Goal: Information Seeking & Learning: Check status

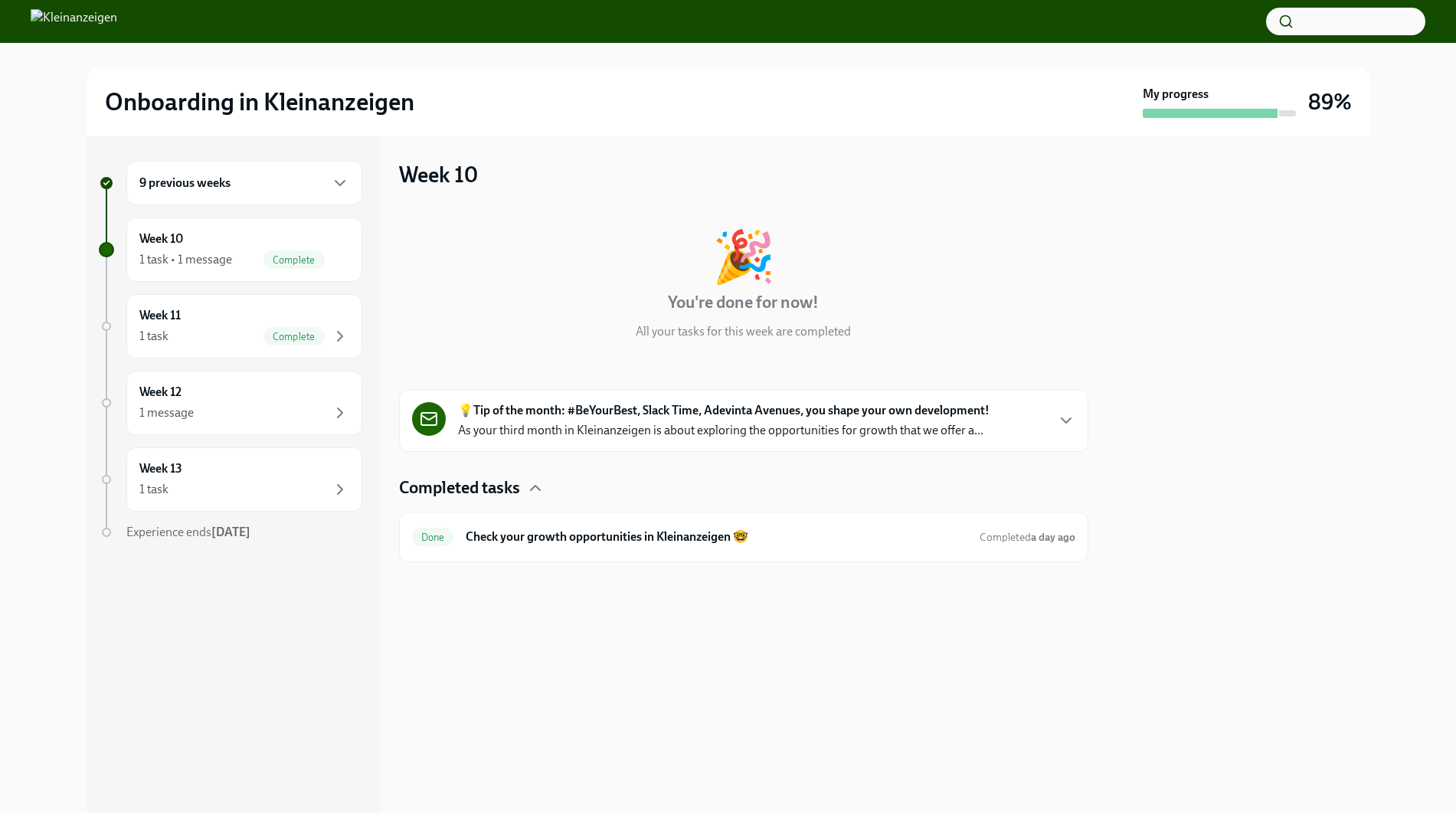
click at [306, 186] on div "9 previous weeks" at bounding box center [245, 182] width 210 height 18
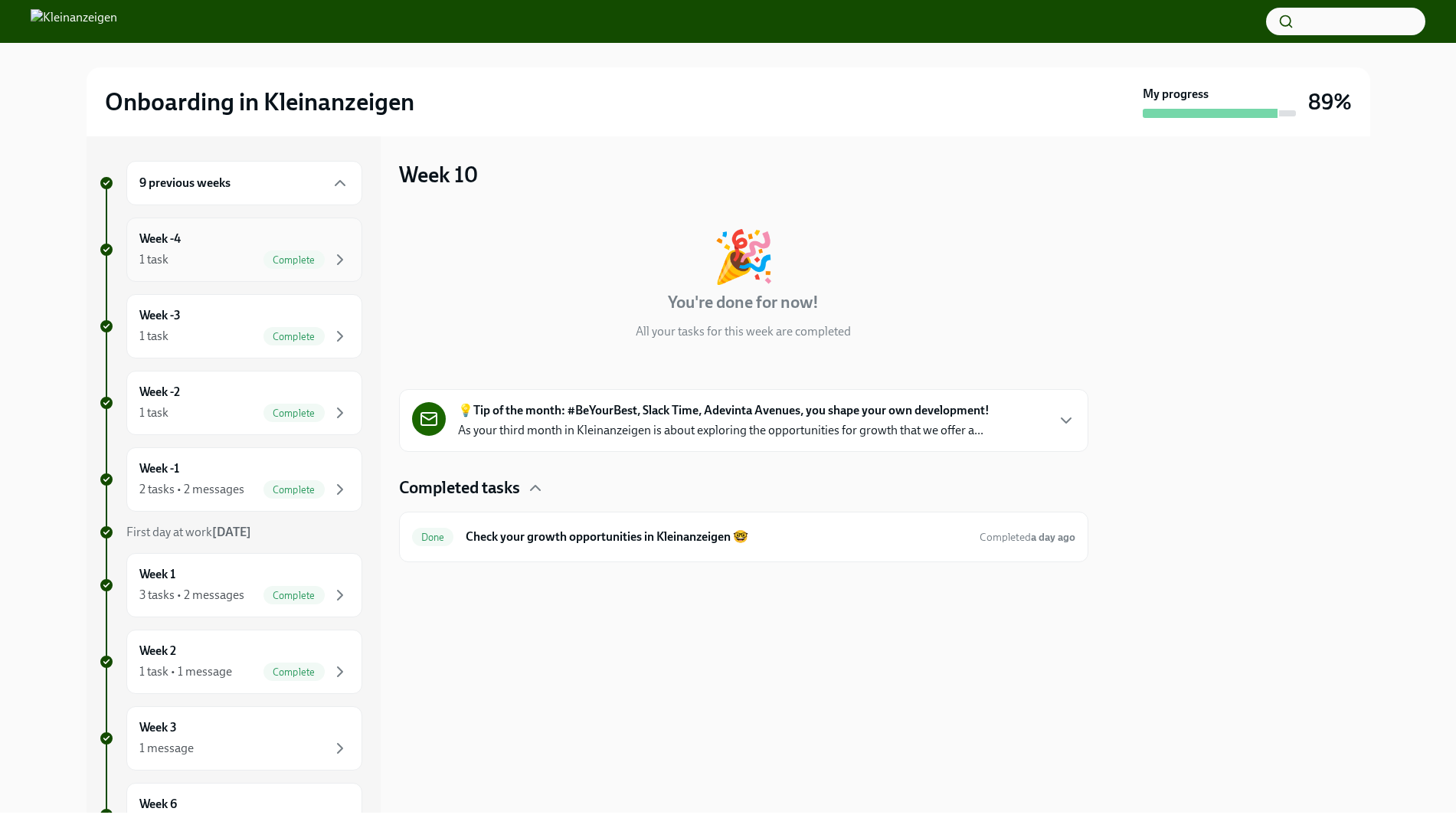
click at [286, 236] on div "Week -4 1 task Complete" at bounding box center [245, 249] width 210 height 39
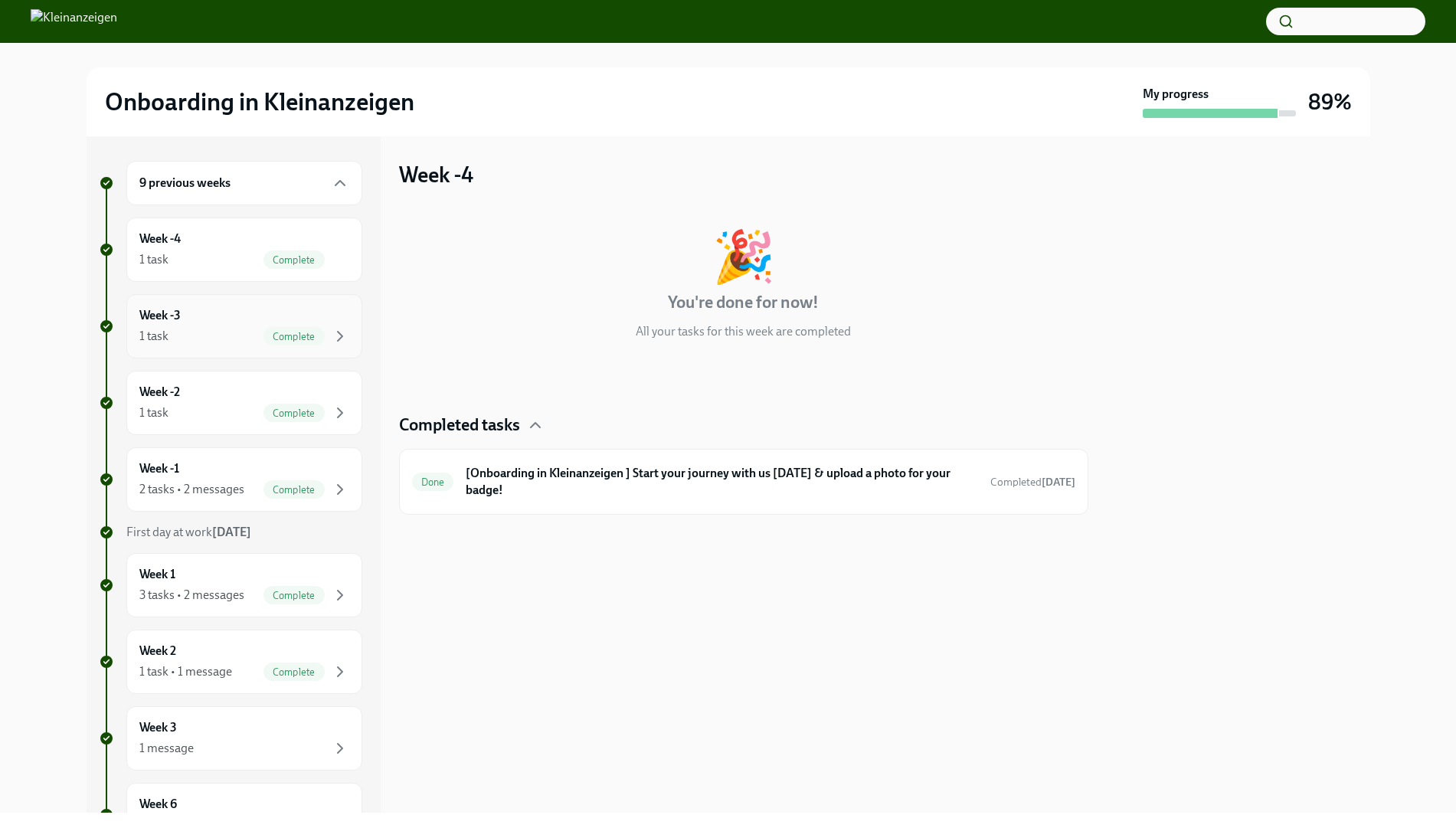
click at [259, 298] on div "Week -3 1 task Complete" at bounding box center [244, 327] width 236 height 65
click at [258, 413] on div "1 task Complete" at bounding box center [245, 412] width 210 height 18
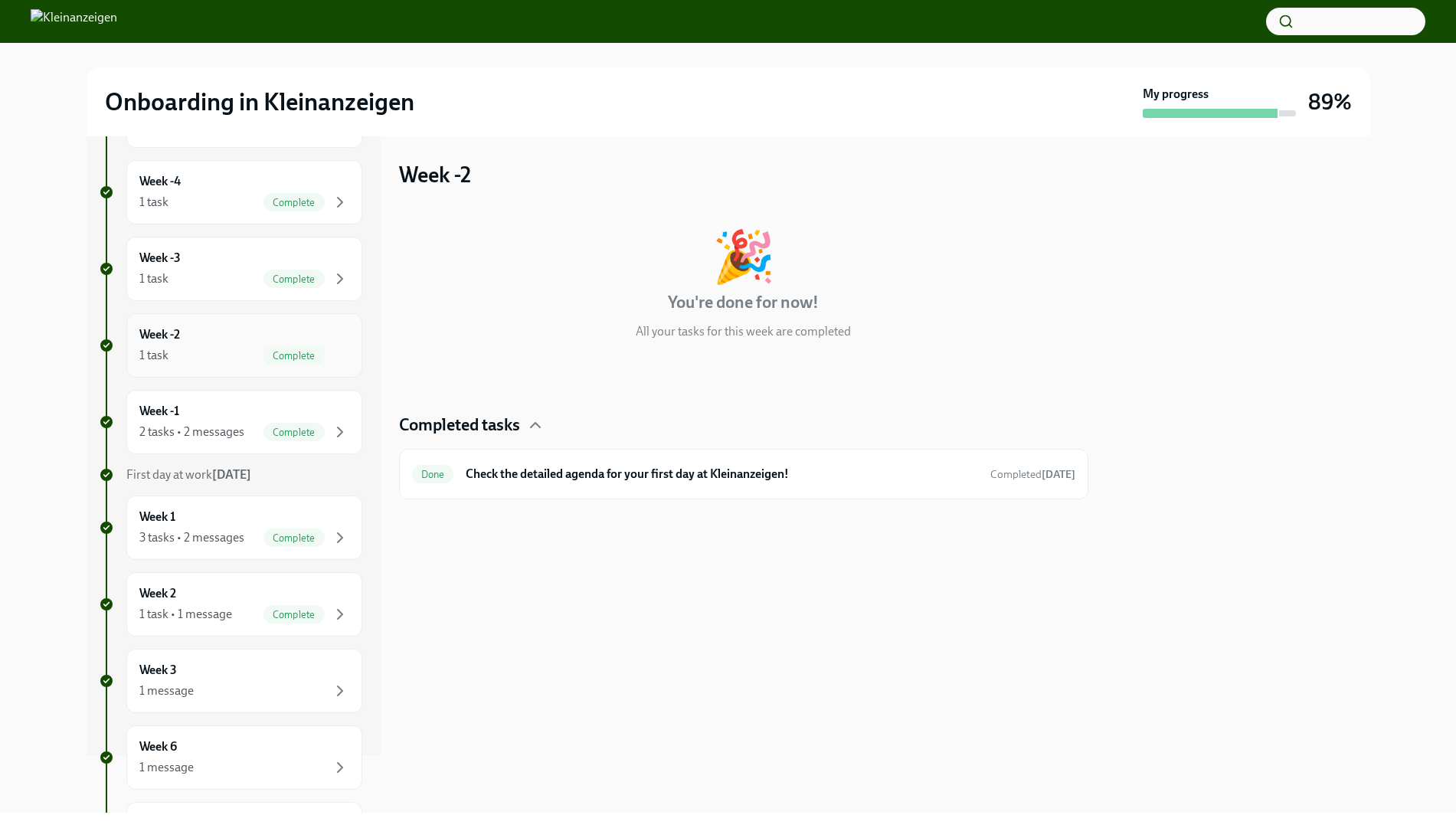
scroll to position [108, 0]
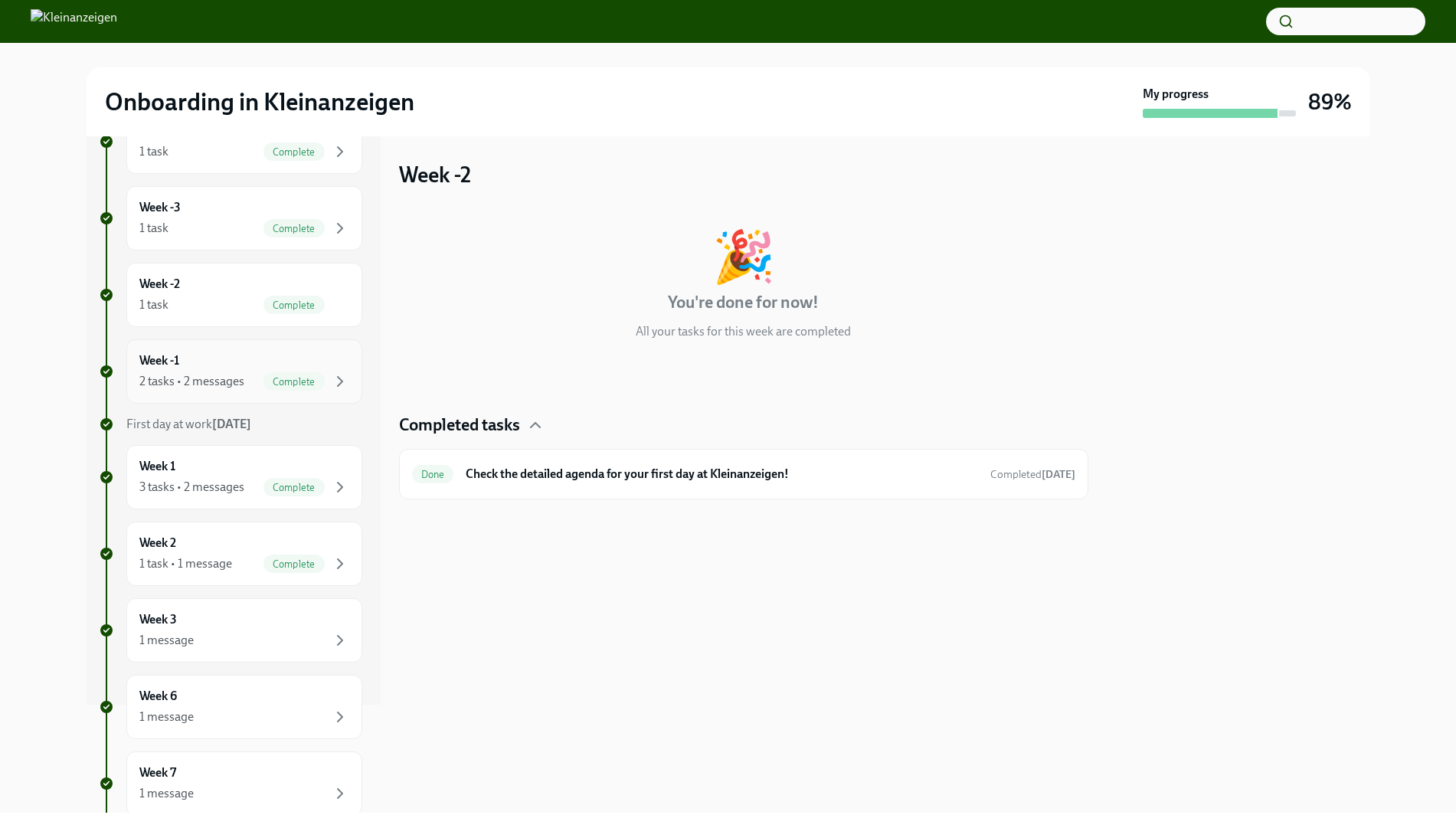
click at [257, 350] on div "Week -1 2 tasks • 2 messages Complete" at bounding box center [244, 372] width 236 height 65
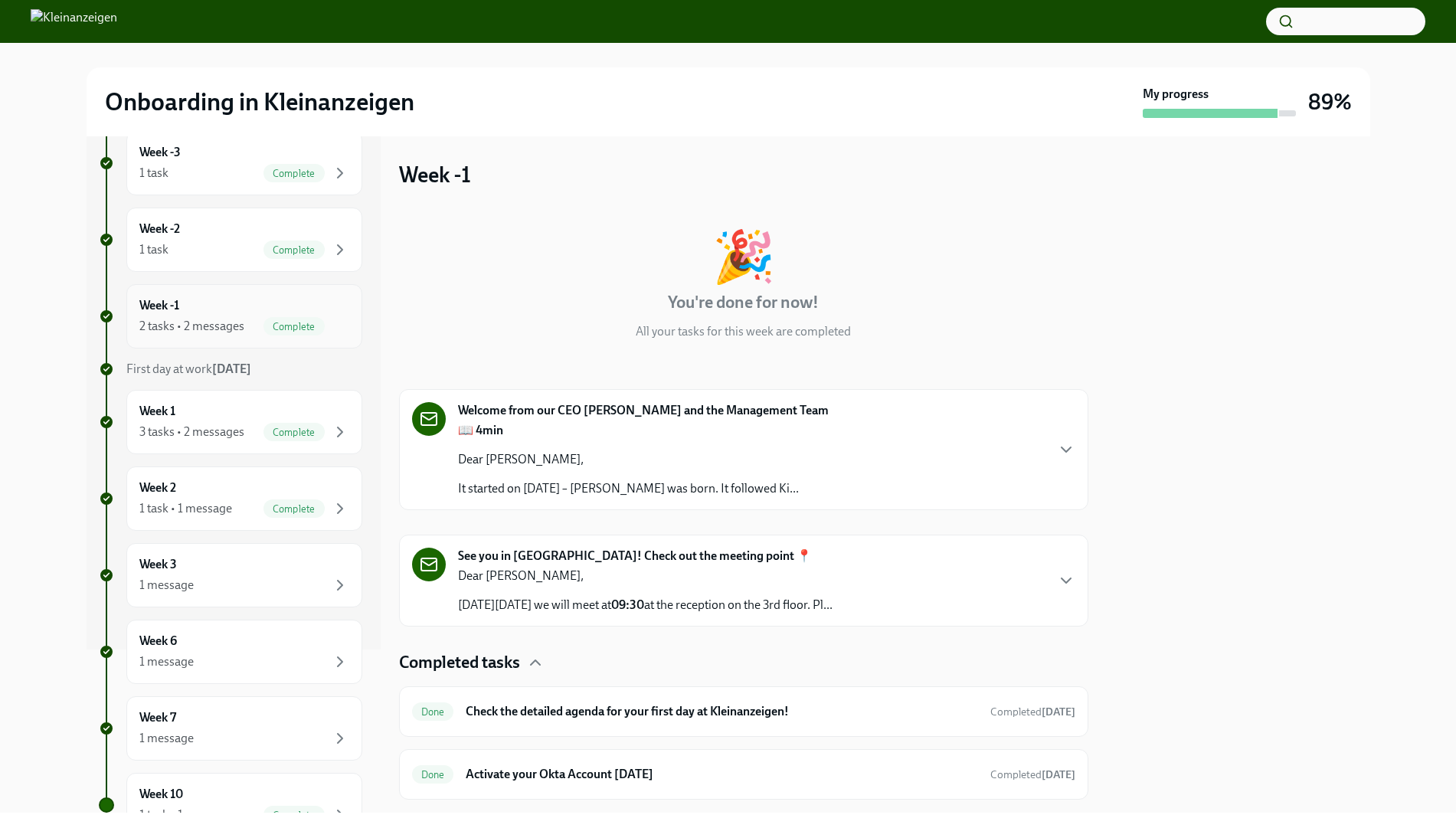
scroll to position [223, 0]
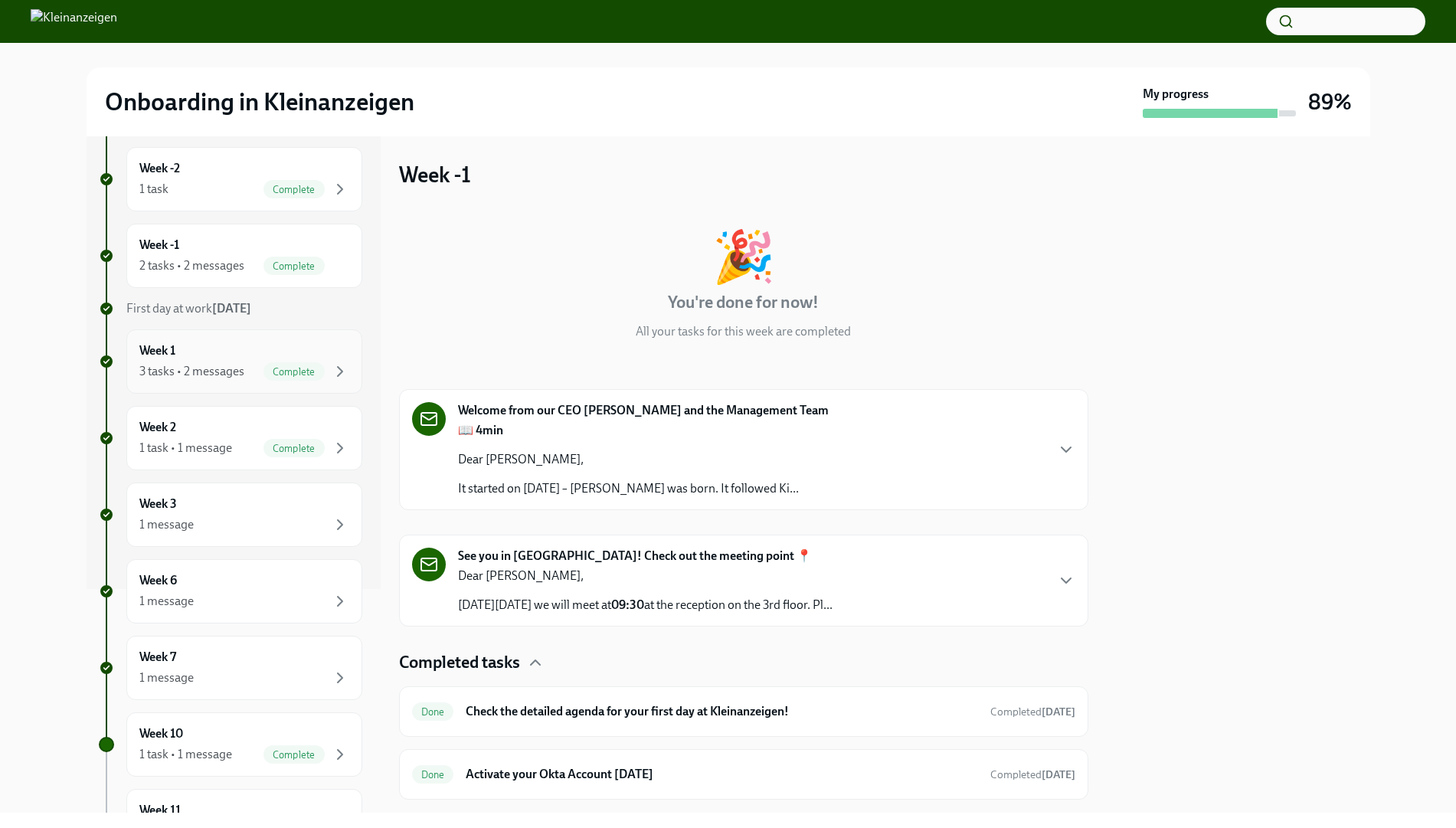
click at [239, 344] on div "Week 1 3 tasks • 2 messages Complete" at bounding box center [245, 362] width 210 height 39
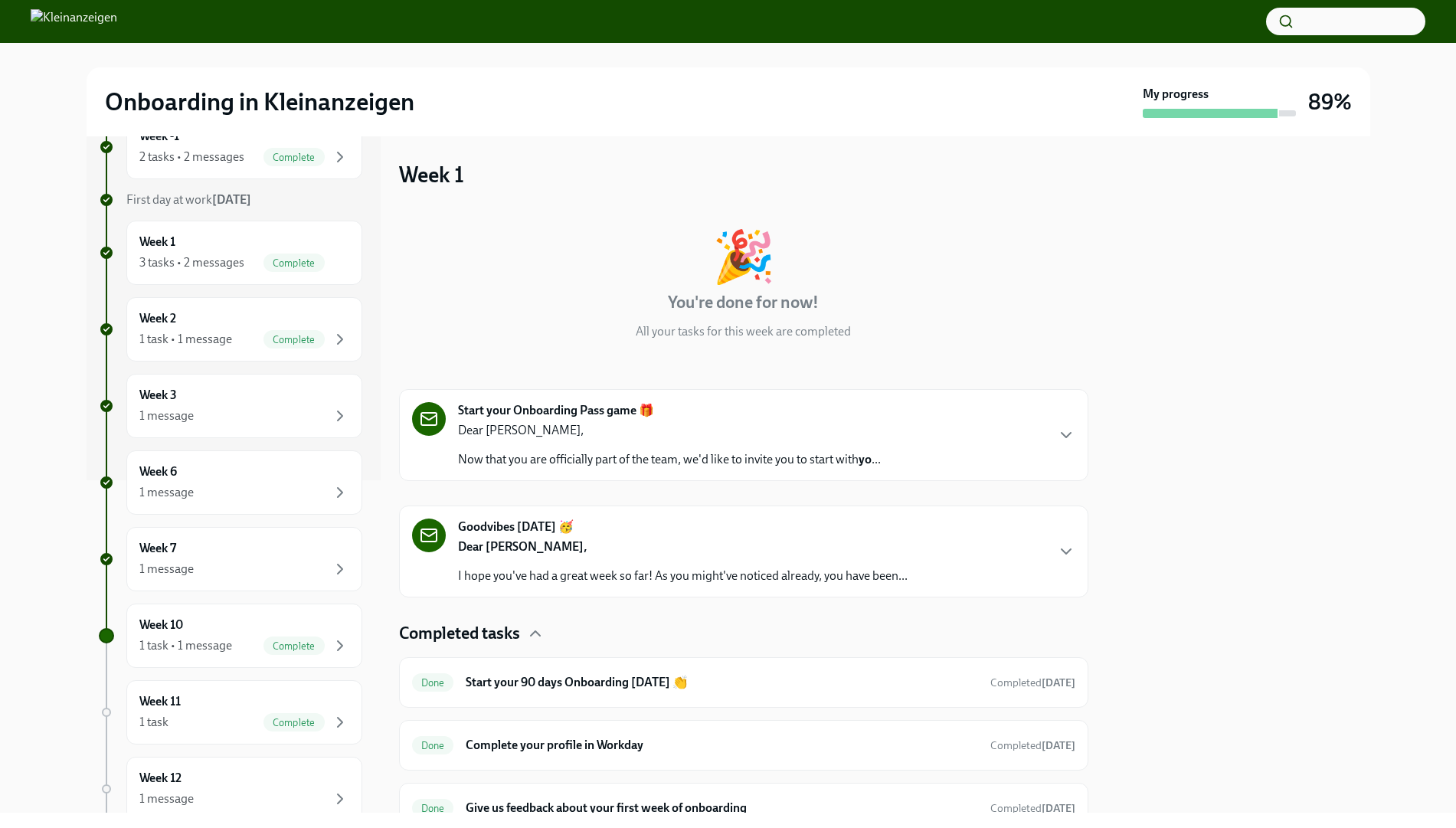
scroll to position [69, 0]
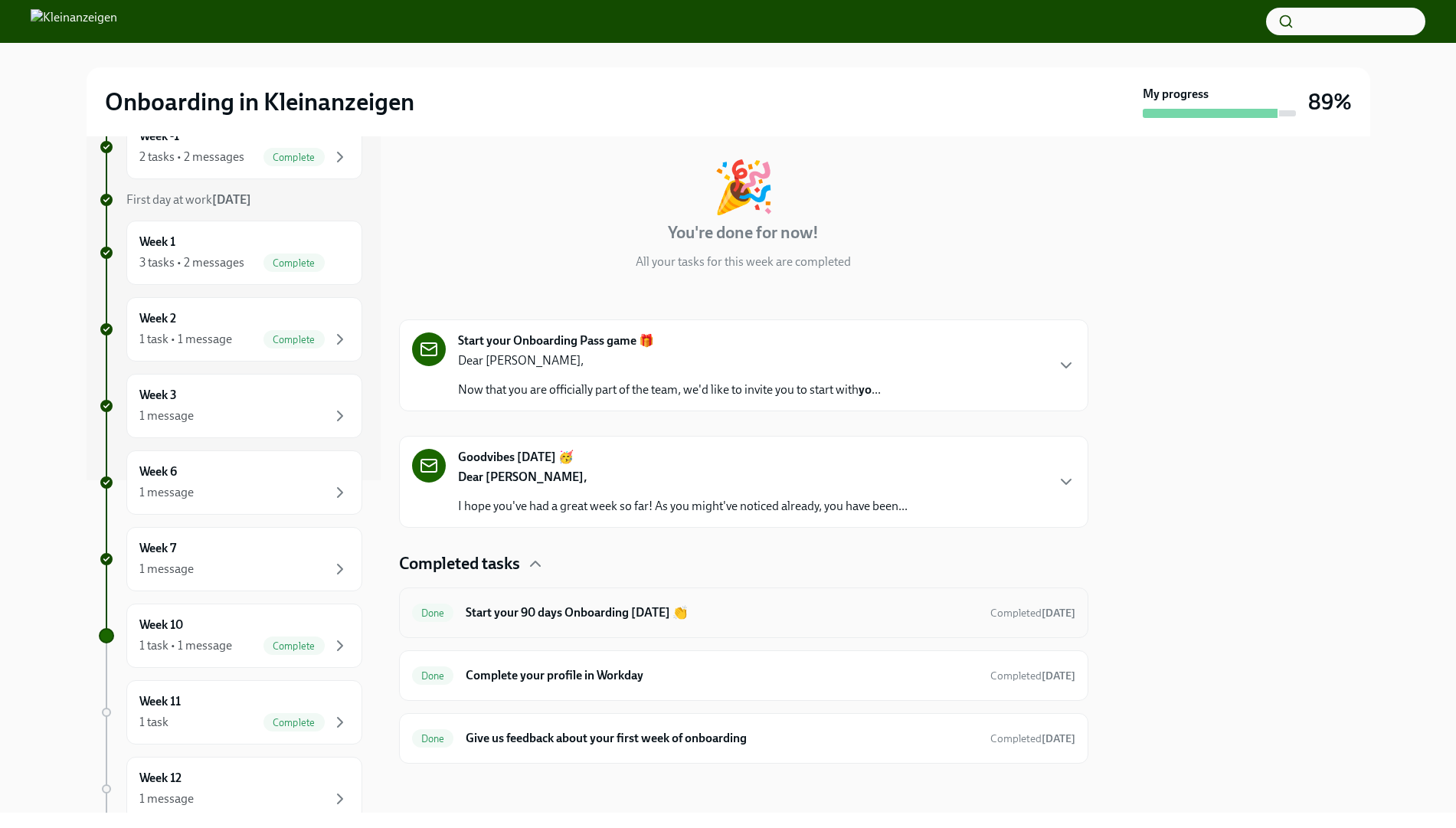
click at [604, 612] on h6 "Start your 90 days Onboarding [DATE] 👏" at bounding box center [721, 613] width 511 height 17
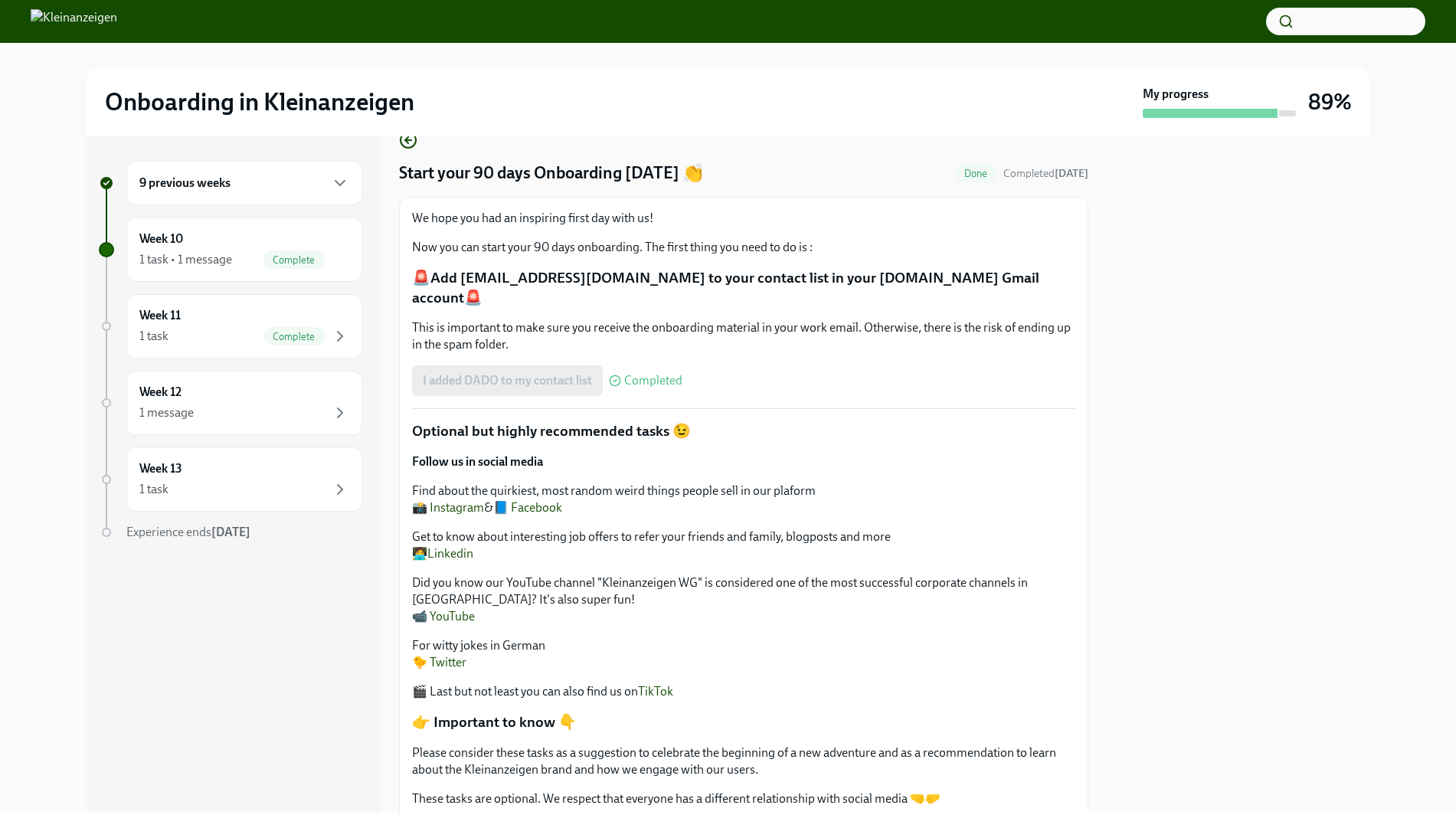
scroll to position [110, 0]
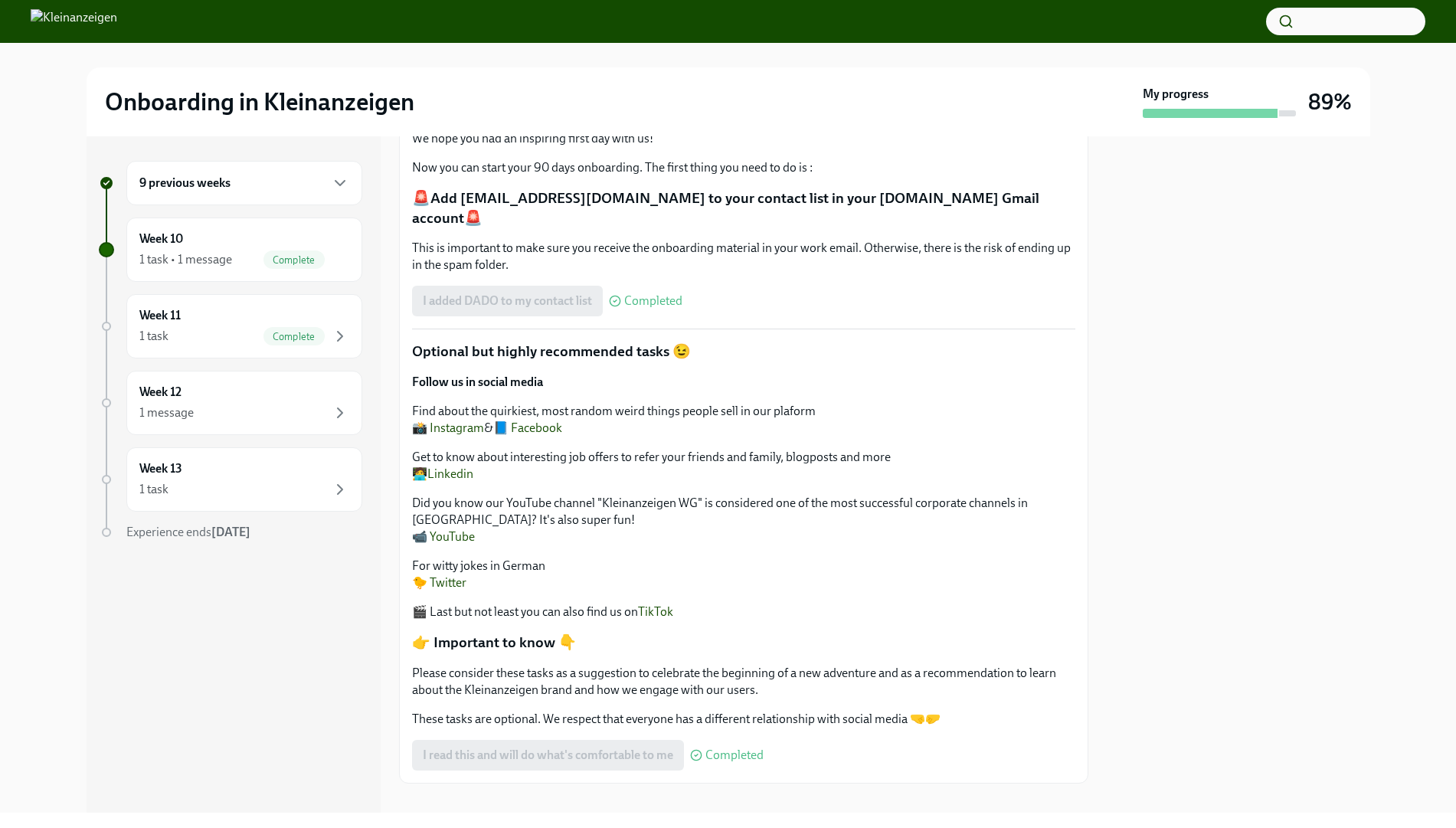
click at [275, 195] on div "9 previous weeks" at bounding box center [244, 183] width 236 height 44
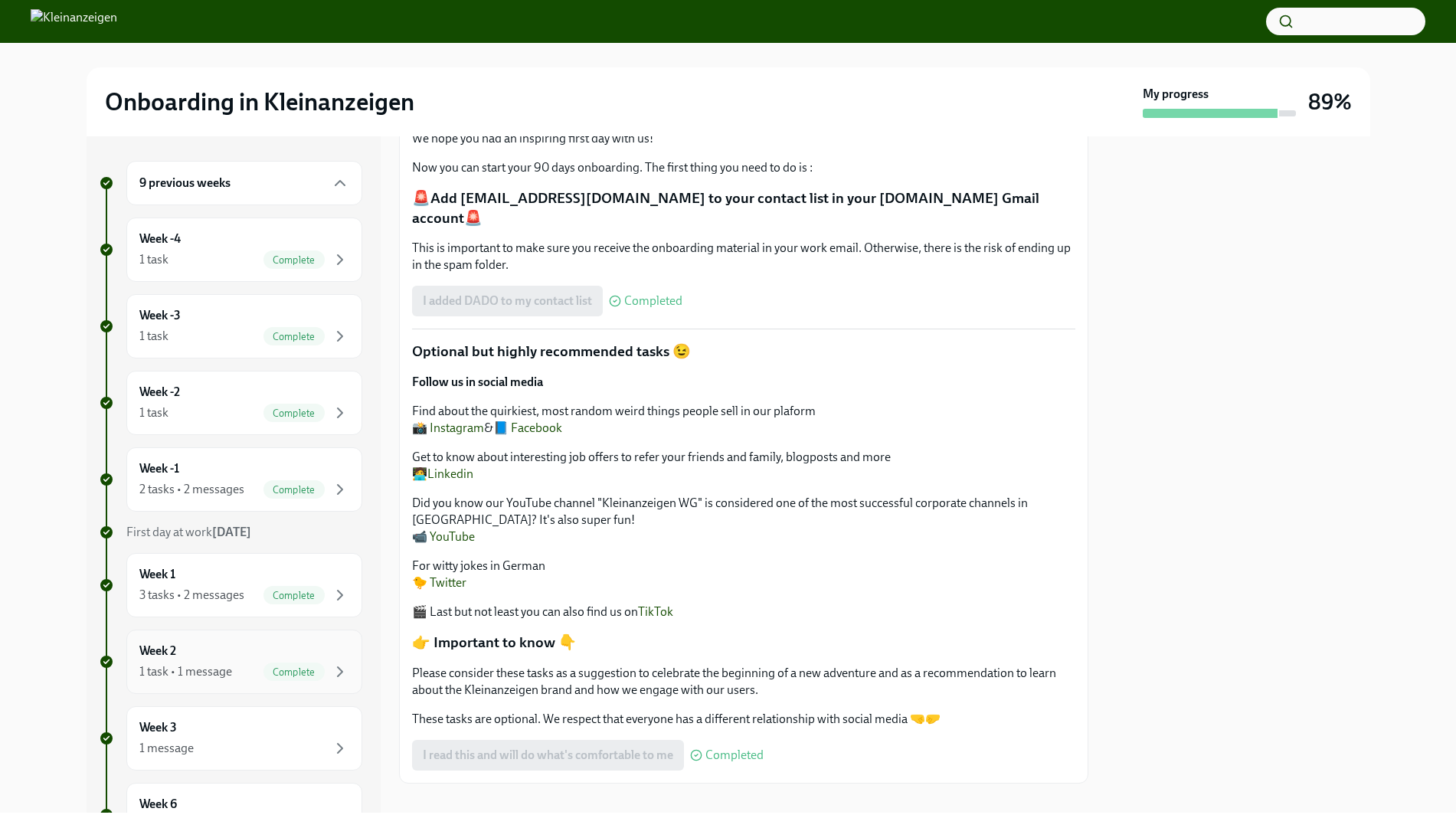
click at [254, 631] on div "Week 2 1 task • 1 message Complete" at bounding box center [244, 662] width 236 height 65
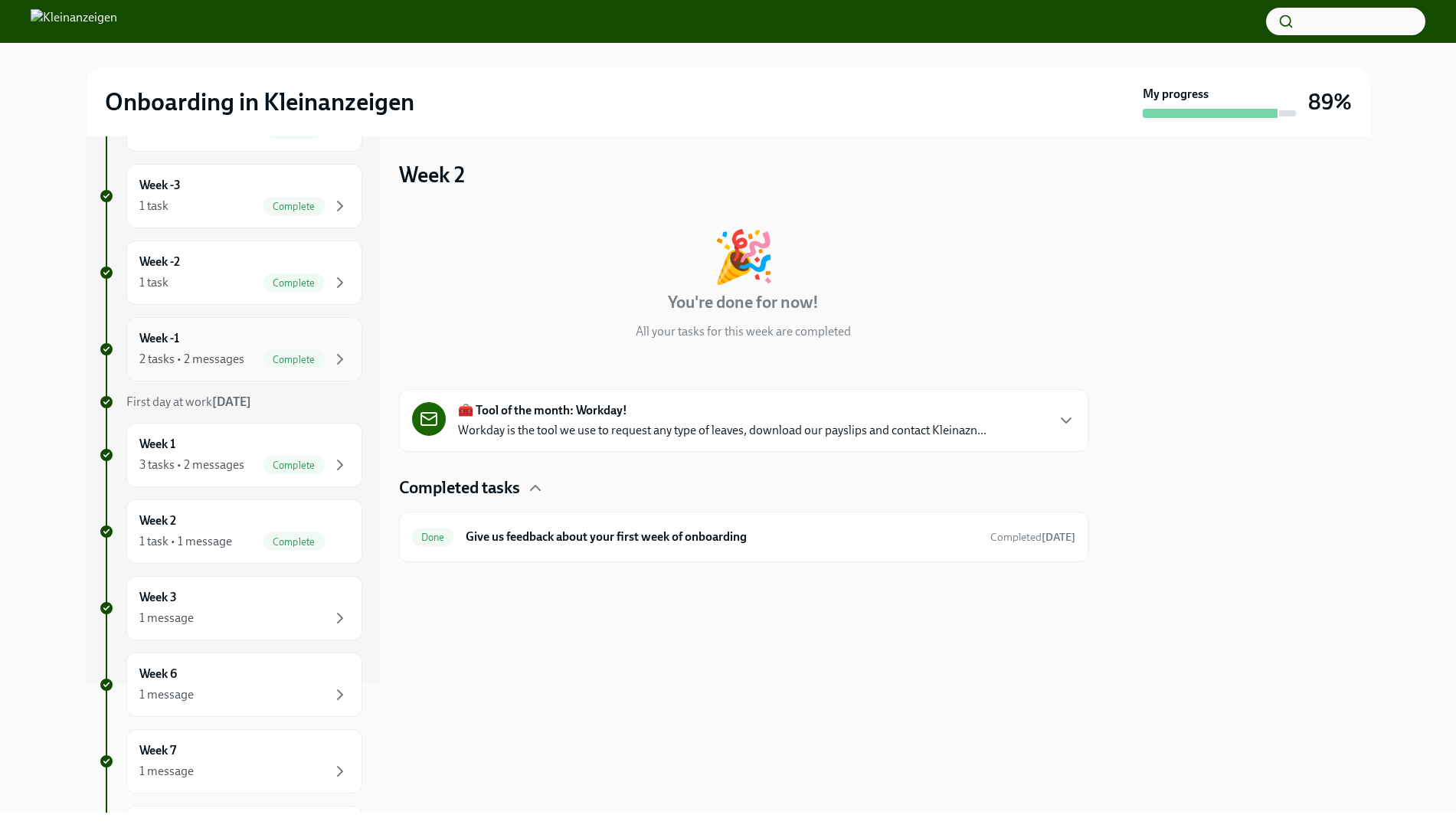
scroll to position [139, 0]
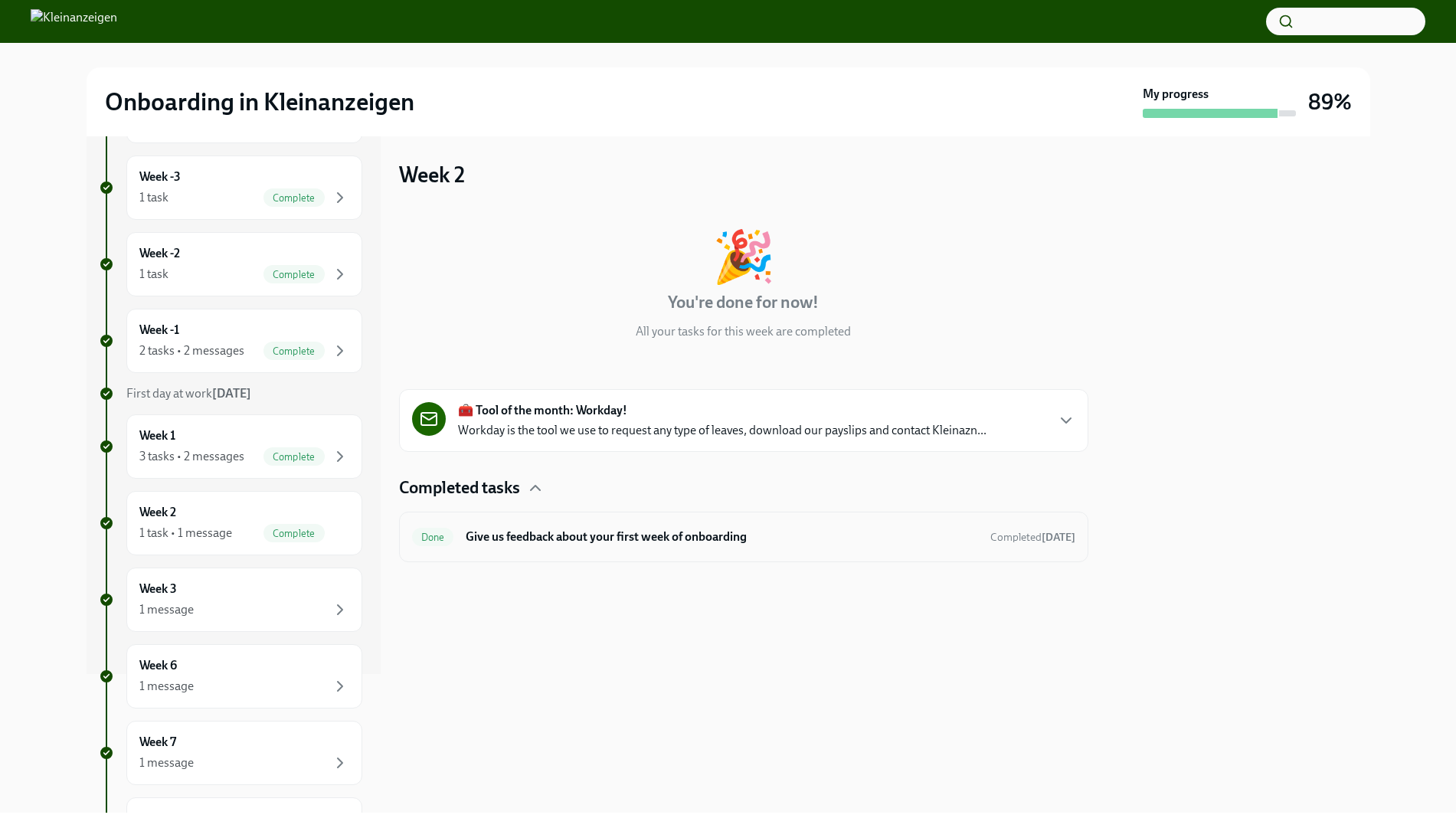
click at [647, 521] on div "Done Give us feedback about your first week of onboarding Completed [DATE]" at bounding box center [743, 537] width 689 height 51
click at [642, 530] on h6 "Give us feedback about your first week of onboarding" at bounding box center [721, 537] width 511 height 17
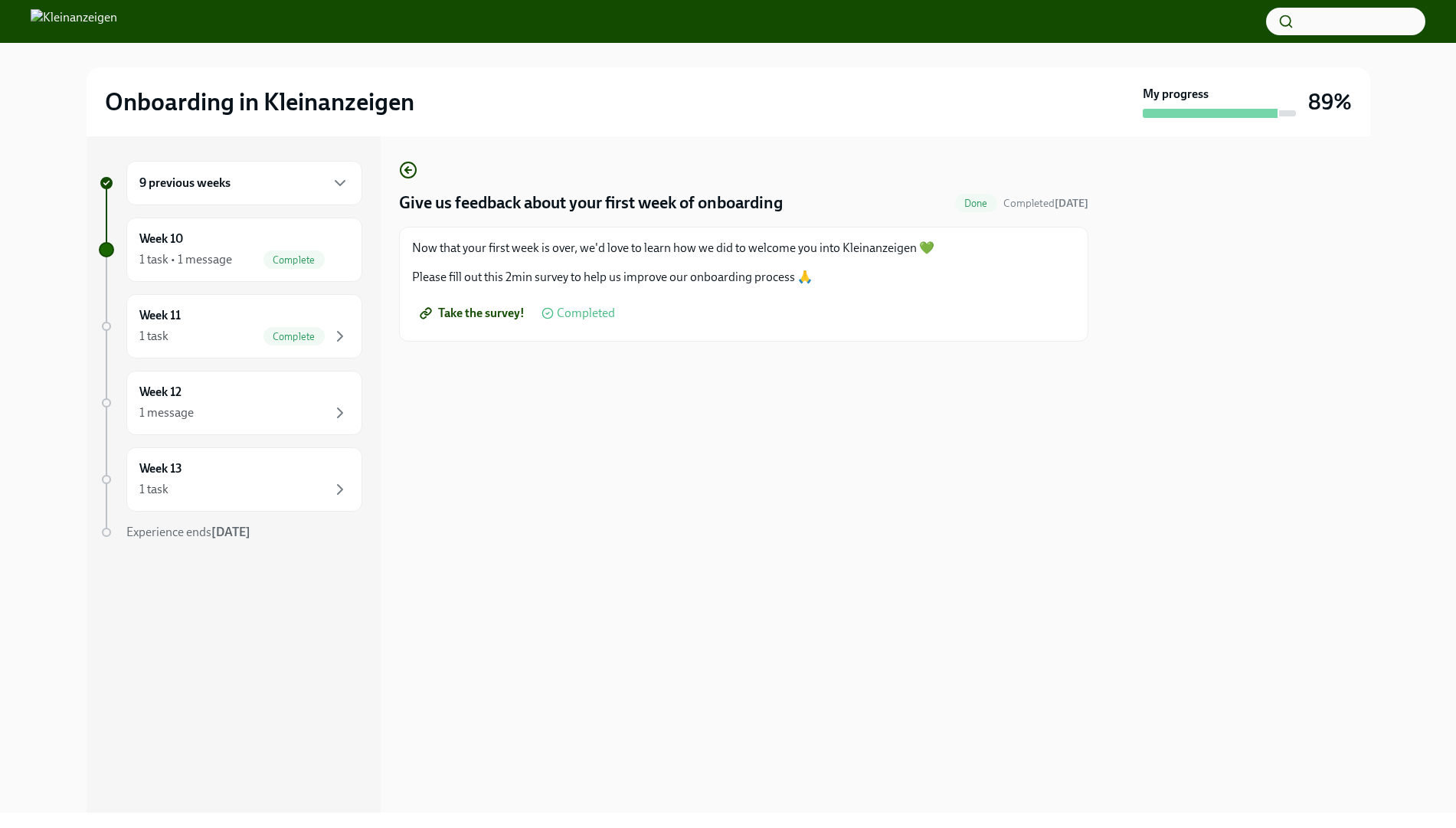
click at [218, 196] on div "9 previous weeks" at bounding box center [244, 183] width 236 height 44
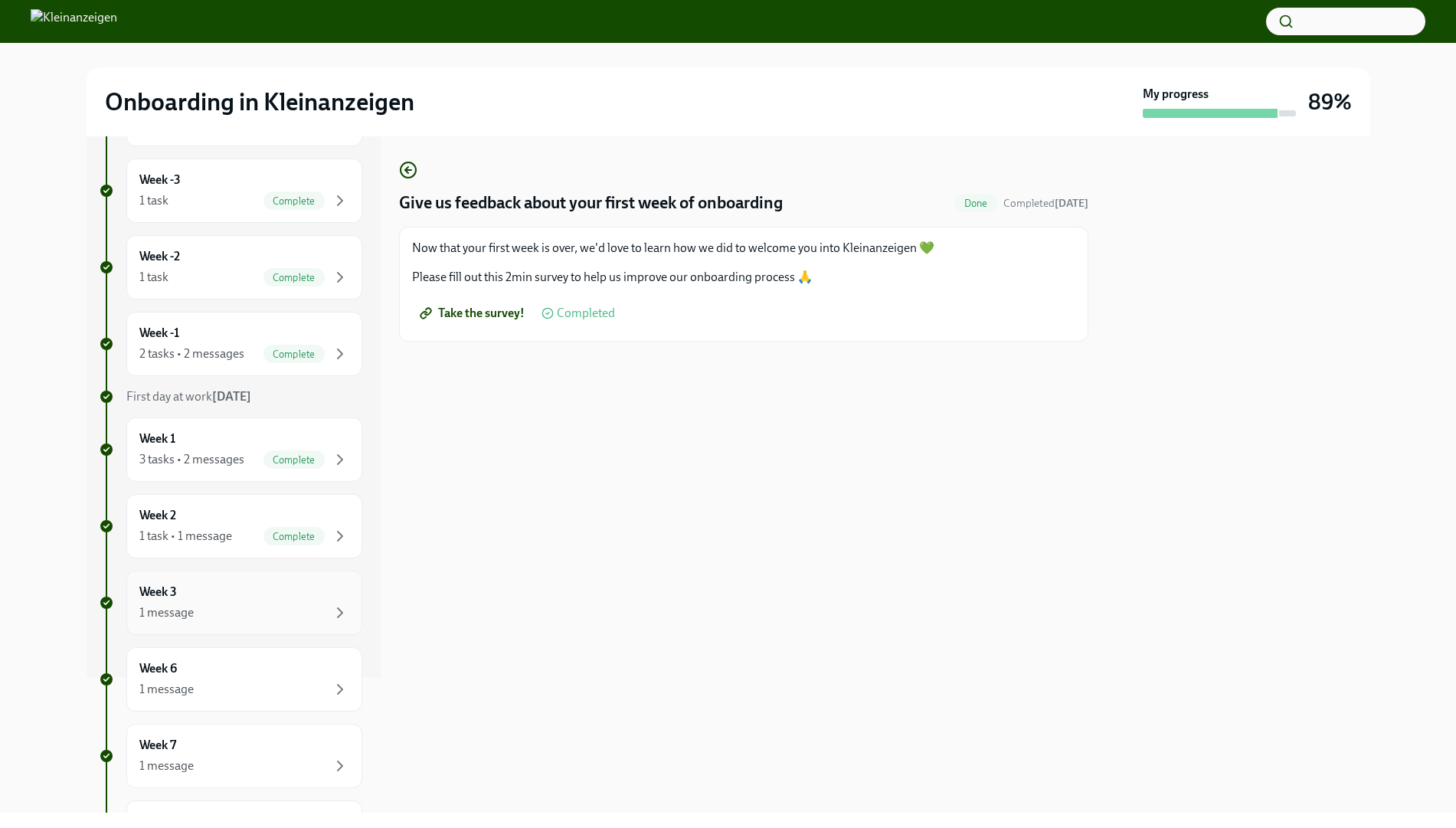
scroll to position [167, 0]
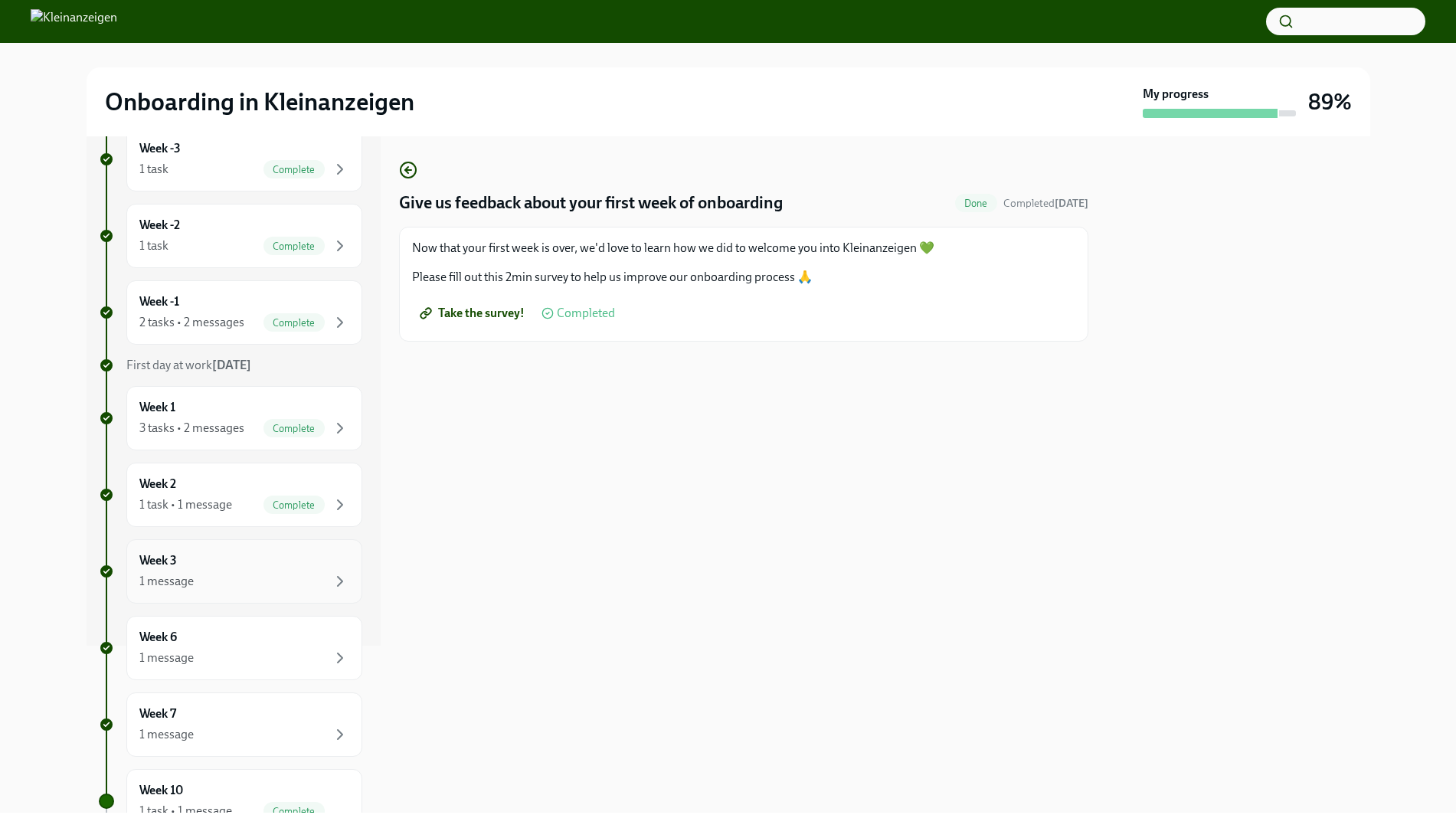
click at [251, 549] on div "Week 3 1 message" at bounding box center [244, 571] width 236 height 65
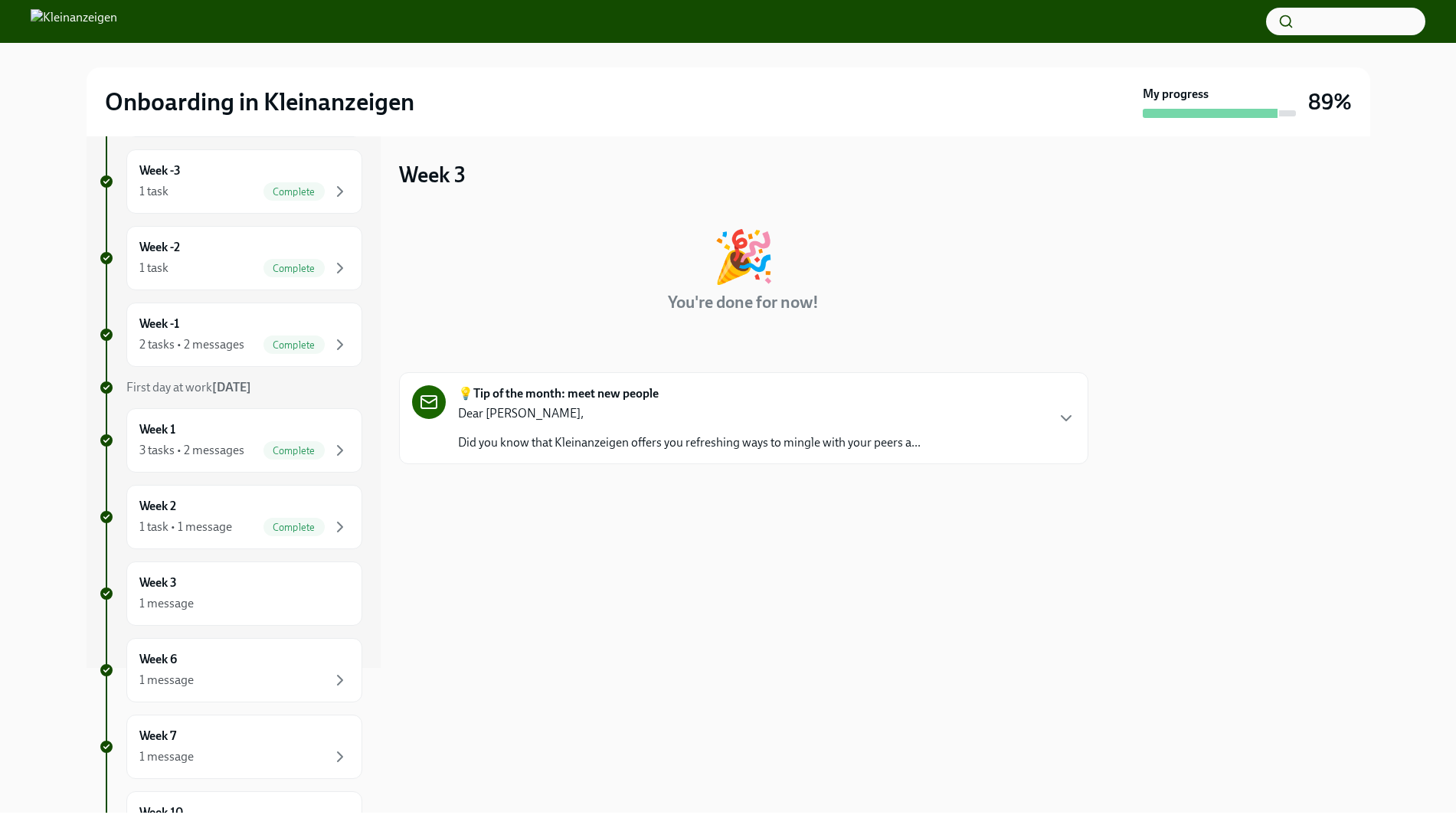
scroll to position [163, 0]
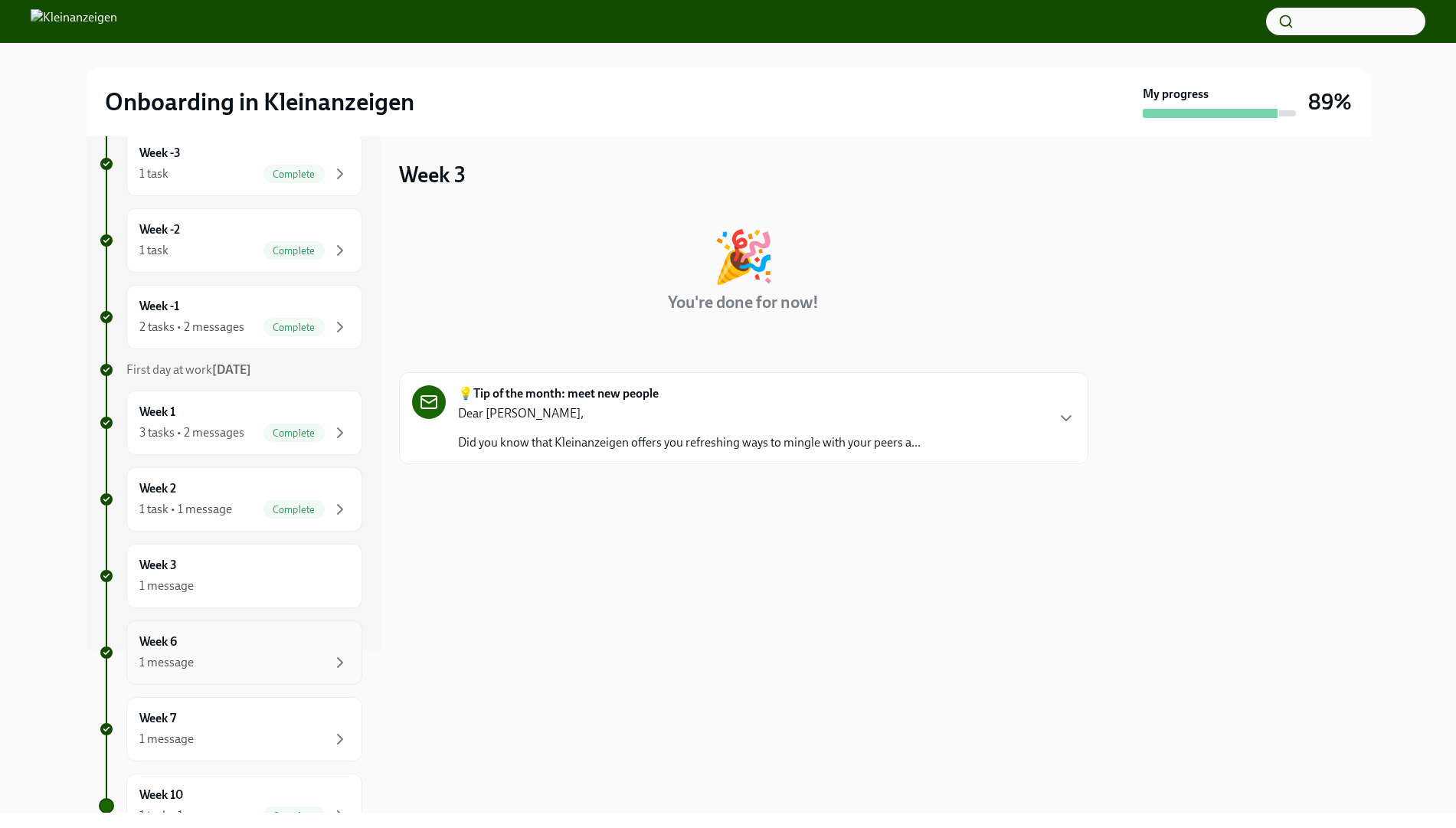
click at [252, 630] on div "Week 6 1 message" at bounding box center [244, 653] width 236 height 65
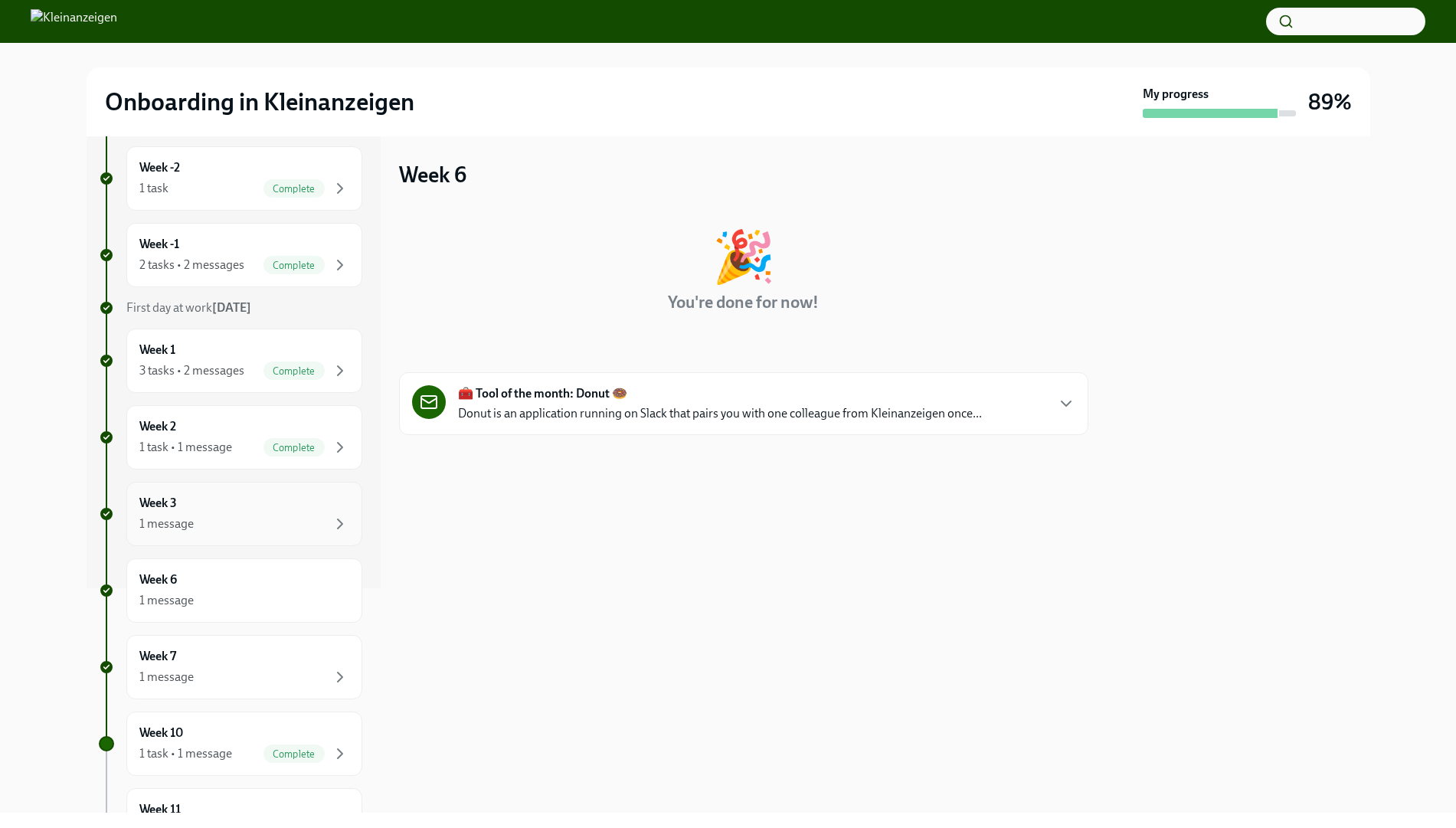
scroll to position [261, 0]
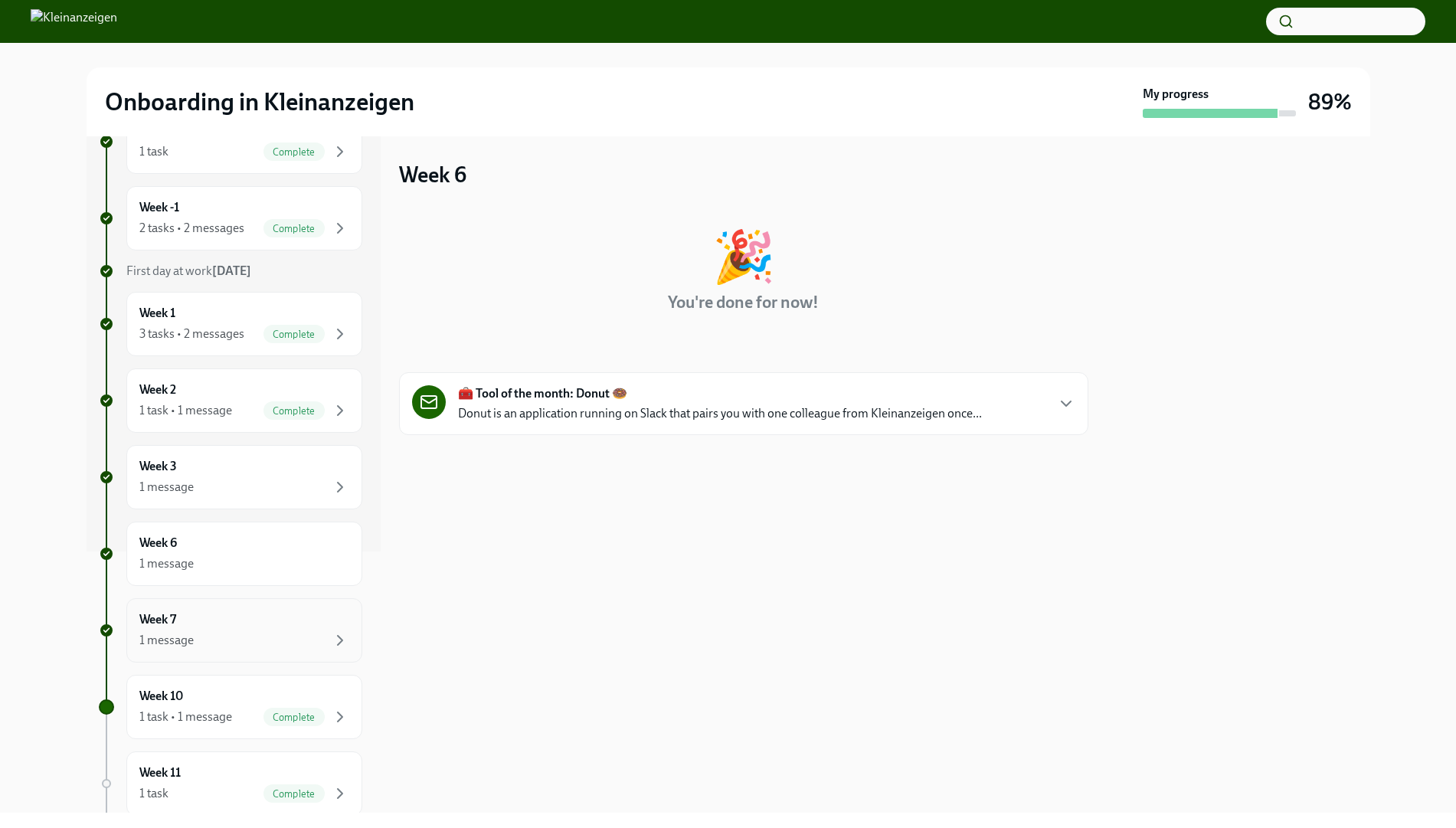
click at [236, 614] on div "Week 7 1 message" at bounding box center [245, 630] width 210 height 39
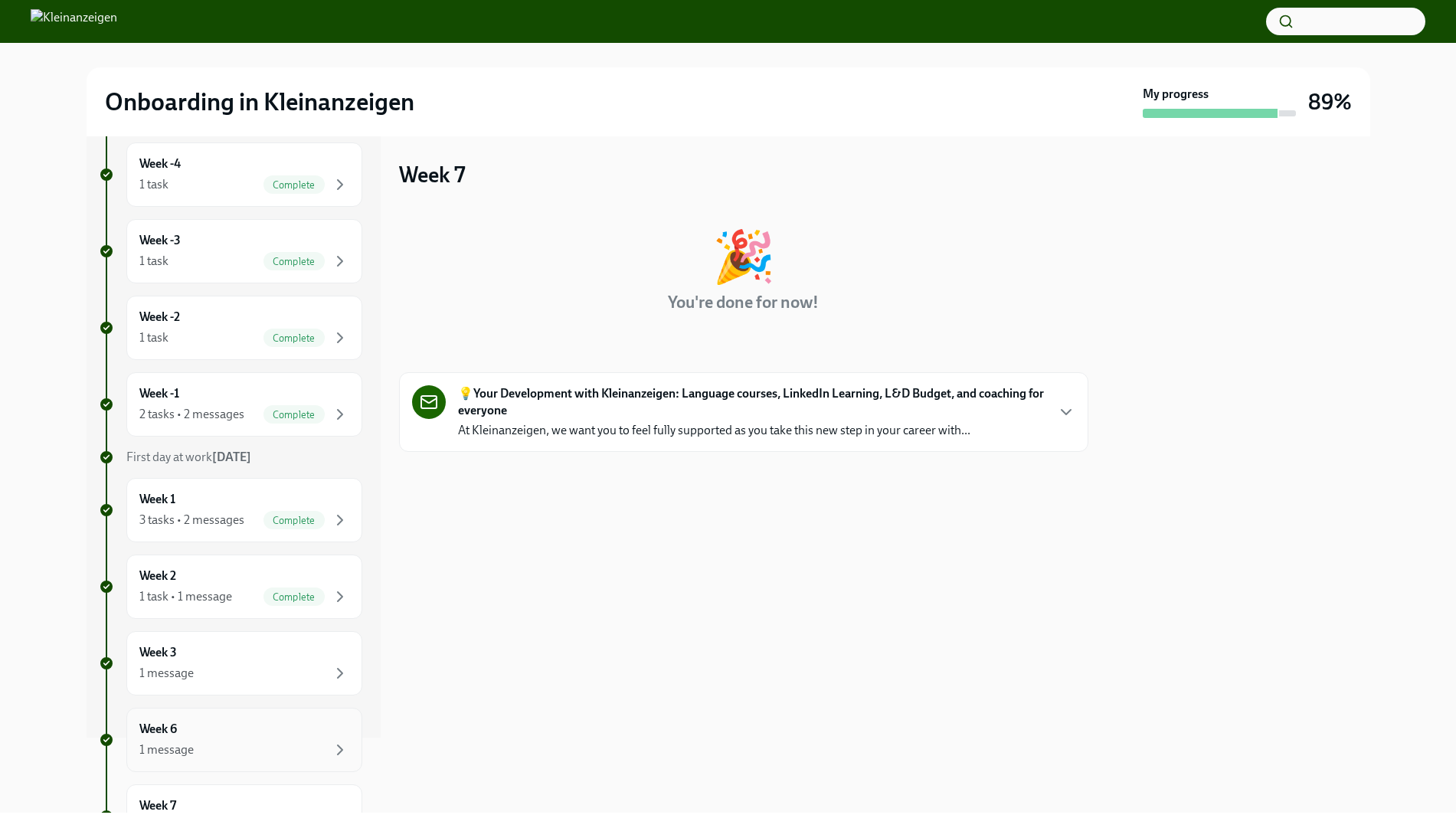
scroll to position [63, 0]
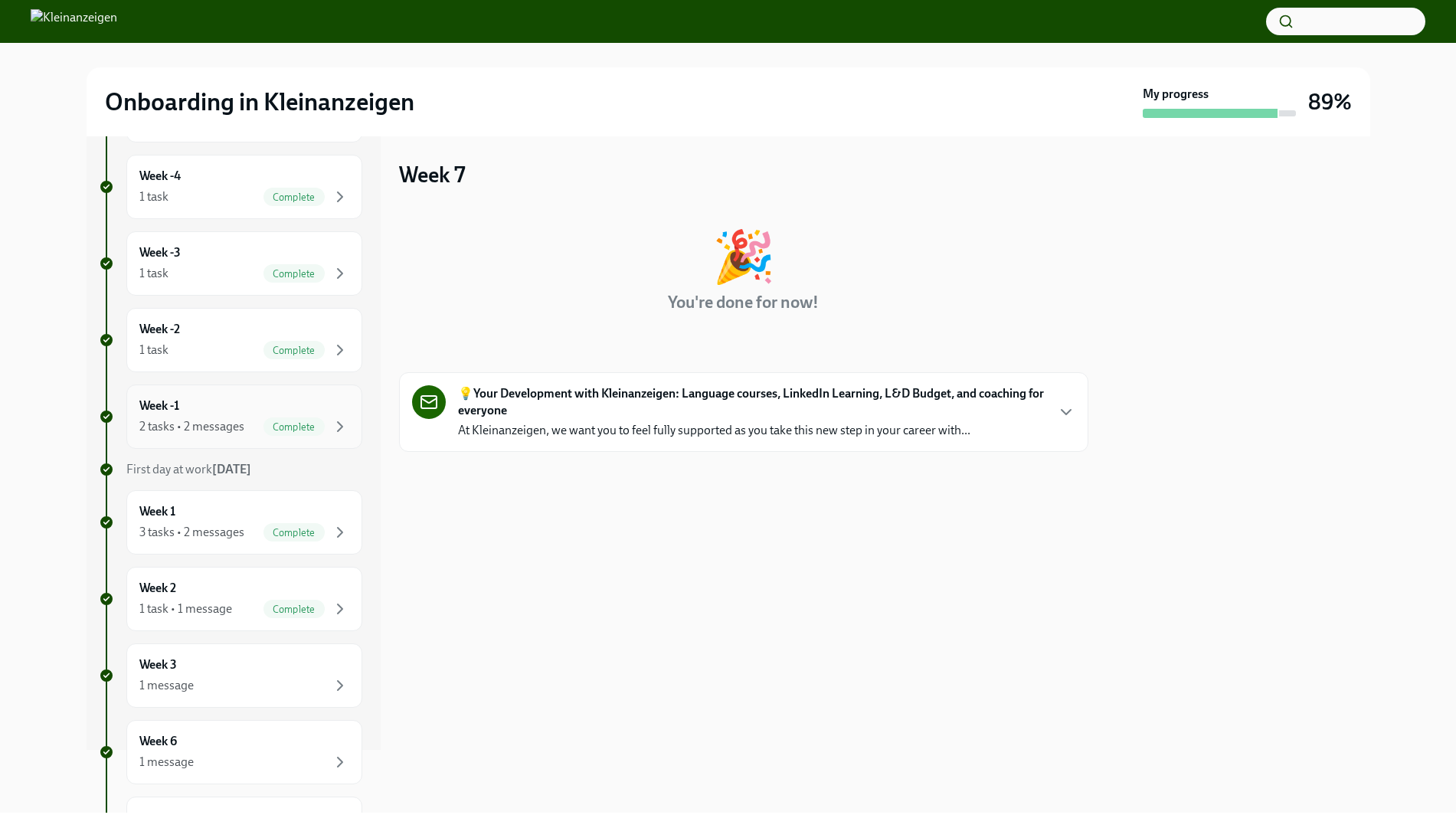
click at [208, 421] on div "2 tasks • 2 messages" at bounding box center [192, 426] width 105 height 17
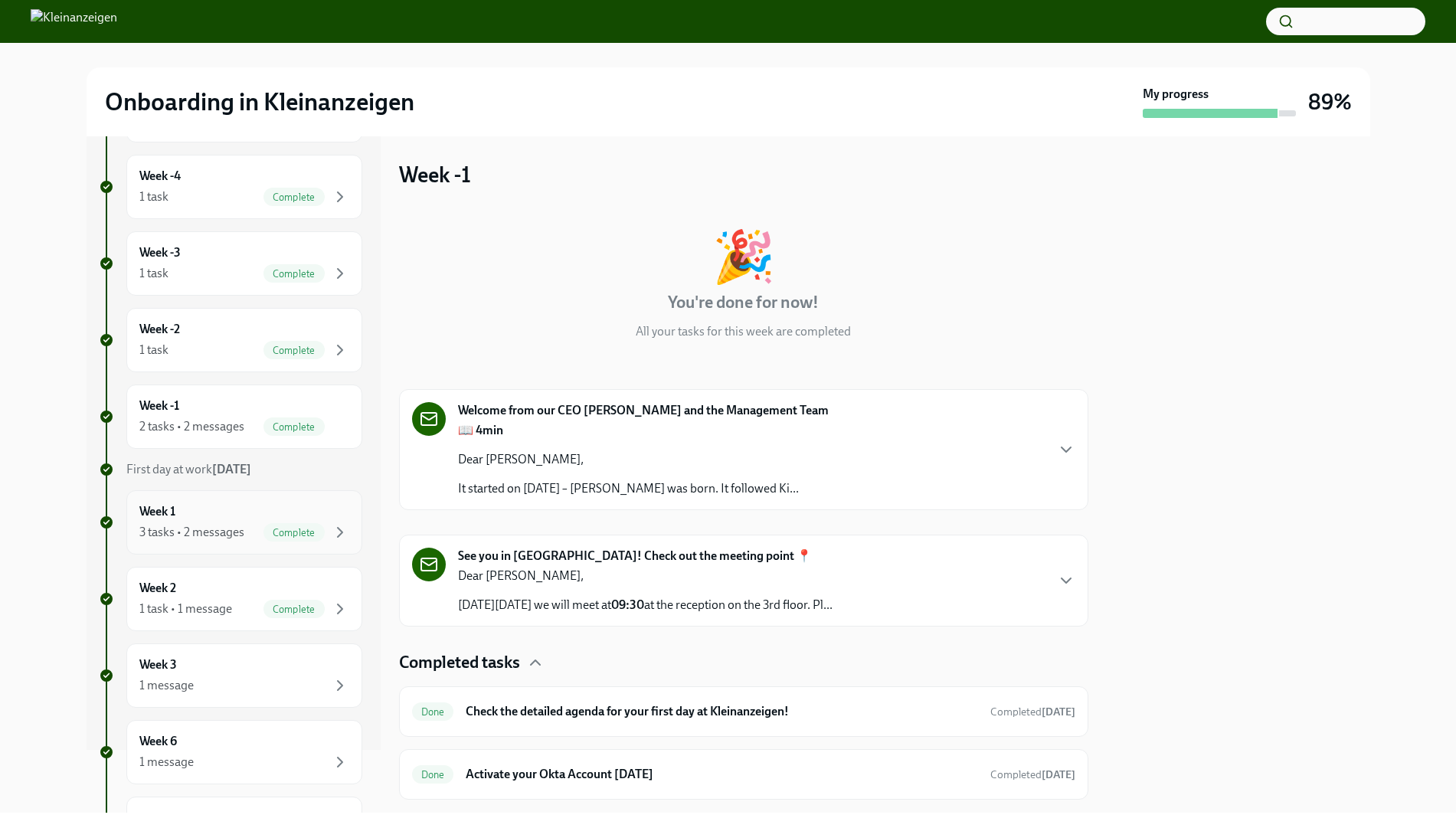
click at [237, 519] on div "Week 1 3 tasks • 2 messages Complete" at bounding box center [245, 523] width 210 height 39
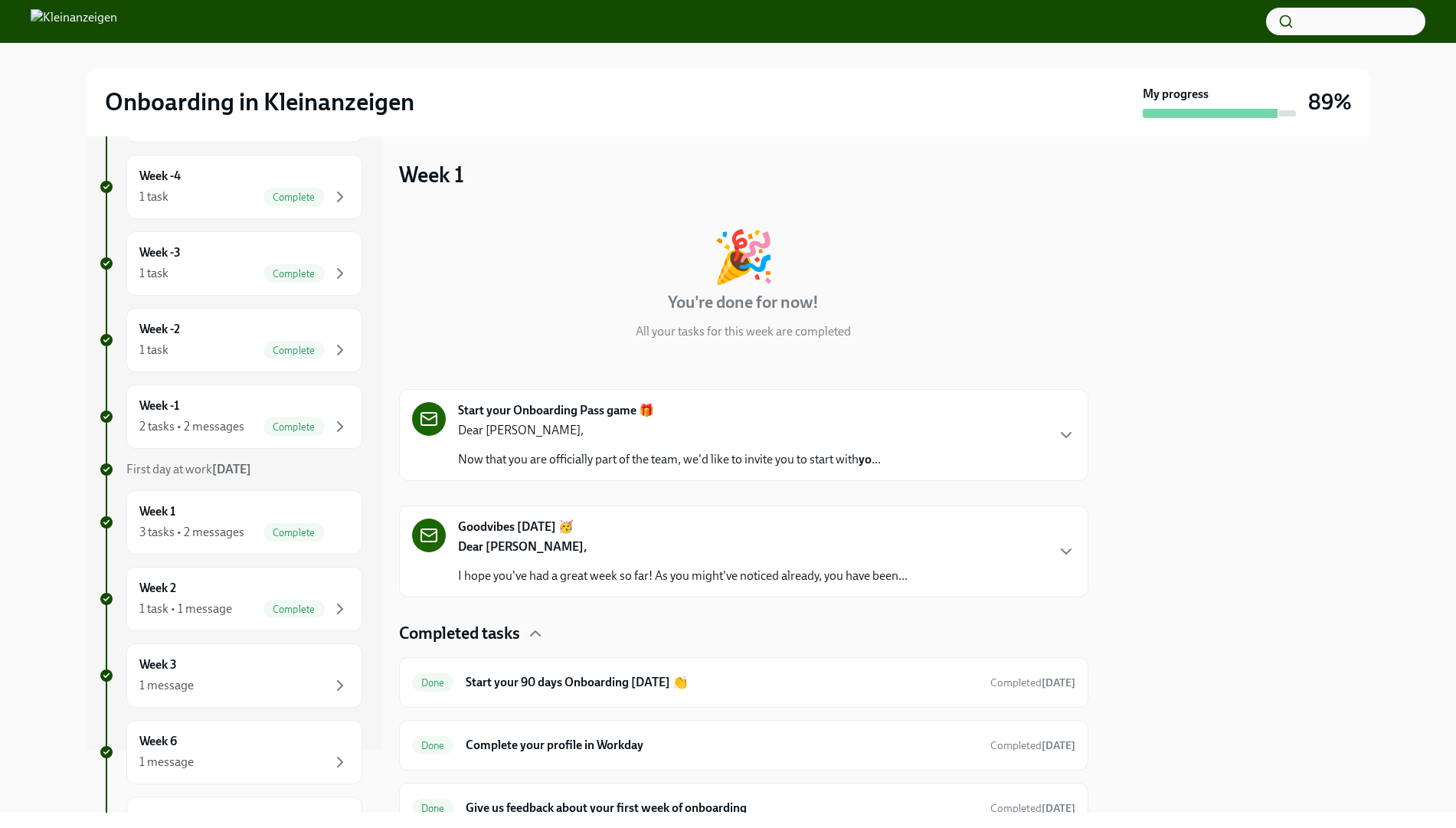
scroll to position [69, 0]
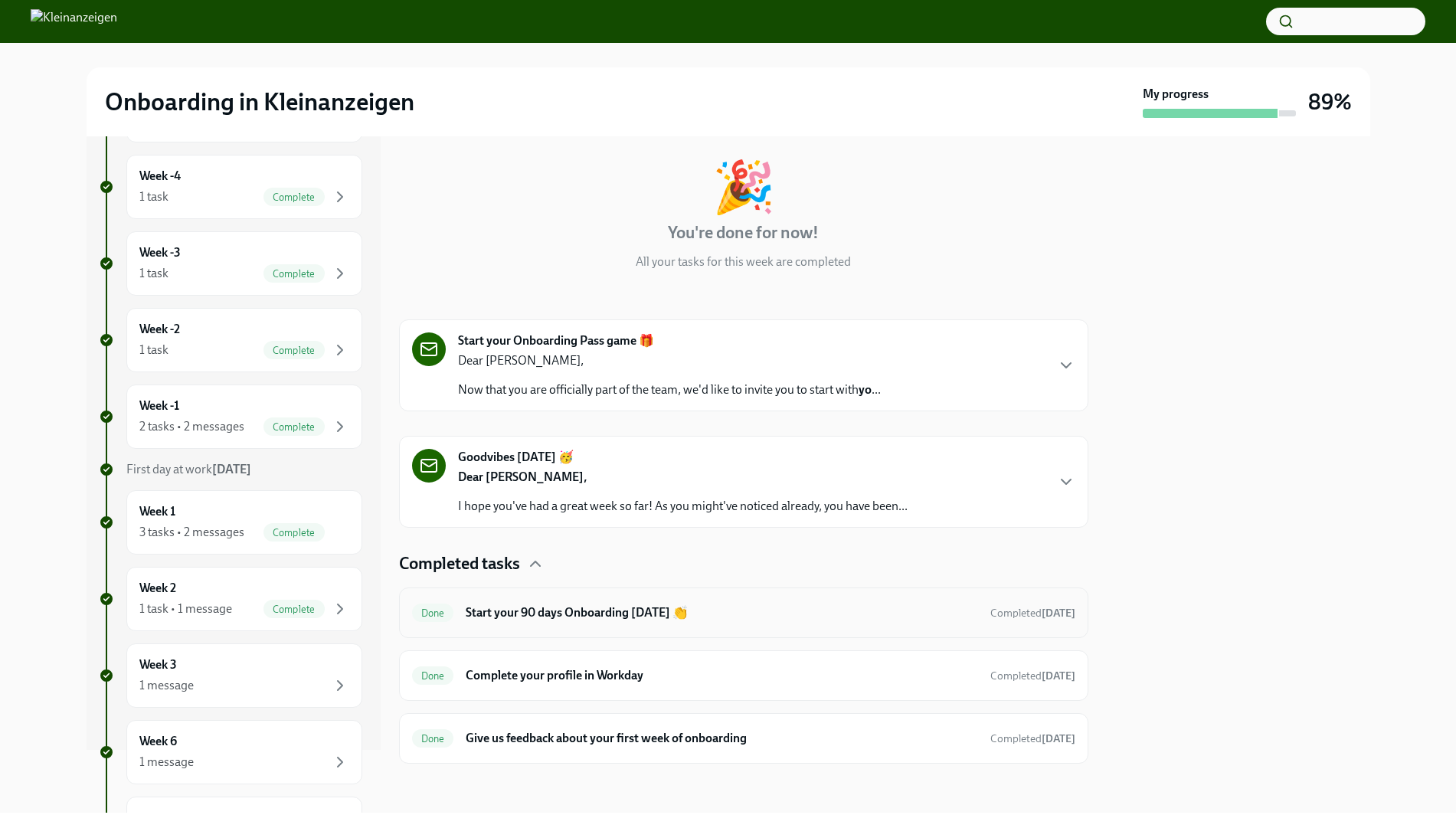
click at [602, 613] on h6 "Start your 90 days Onboarding [DATE] 👏" at bounding box center [721, 613] width 511 height 17
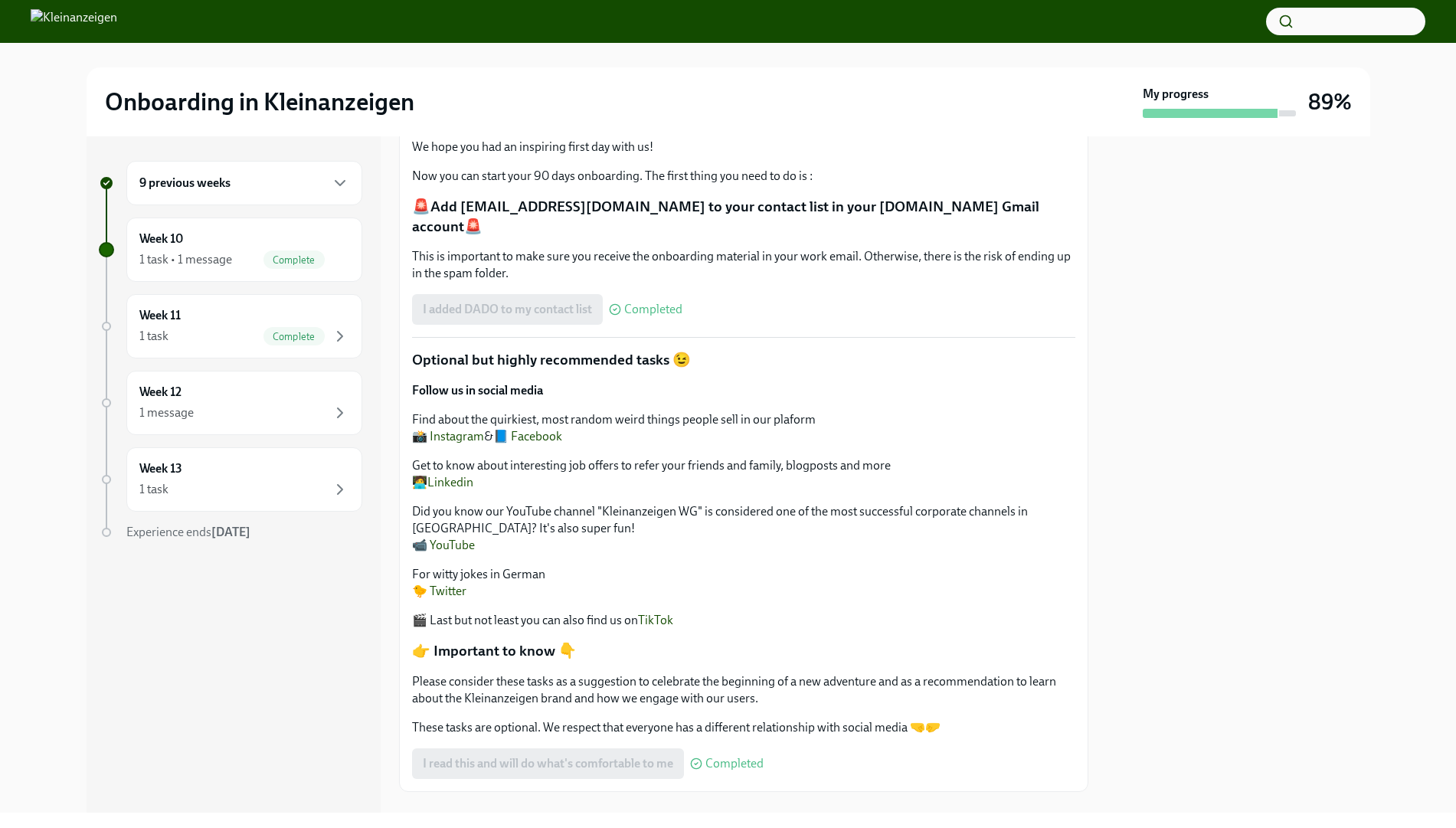
scroll to position [105, 0]
